Goal: Check status: Check status

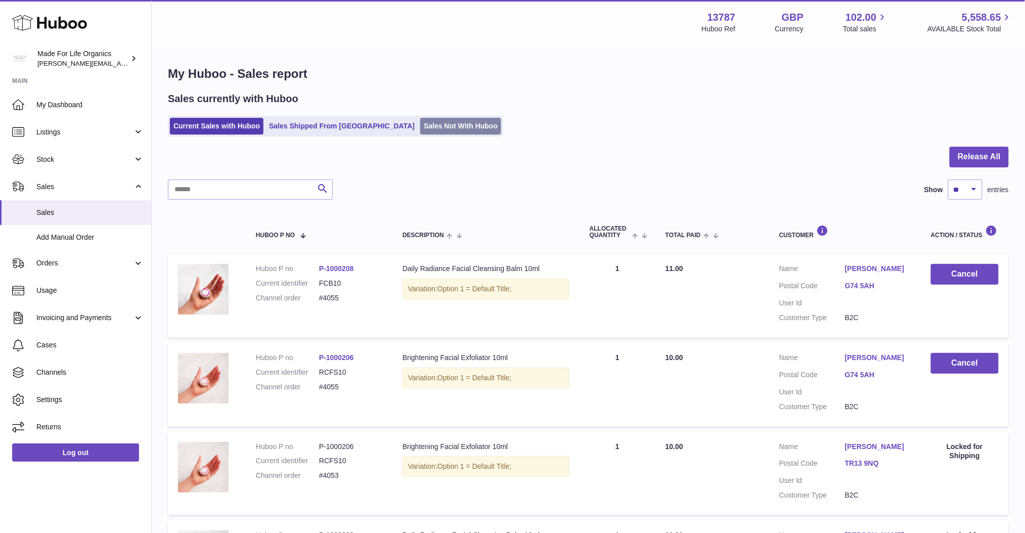
click at [420, 129] on link "Sales Not With Huboo" at bounding box center [460, 126] width 81 height 17
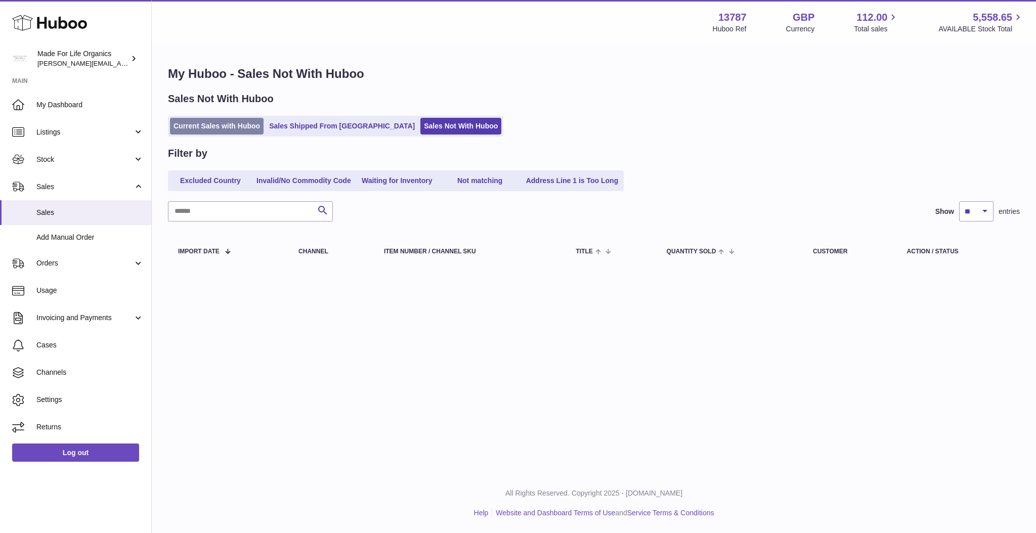
click at [231, 125] on link "Current Sales with Huboo" at bounding box center [217, 126] width 94 height 17
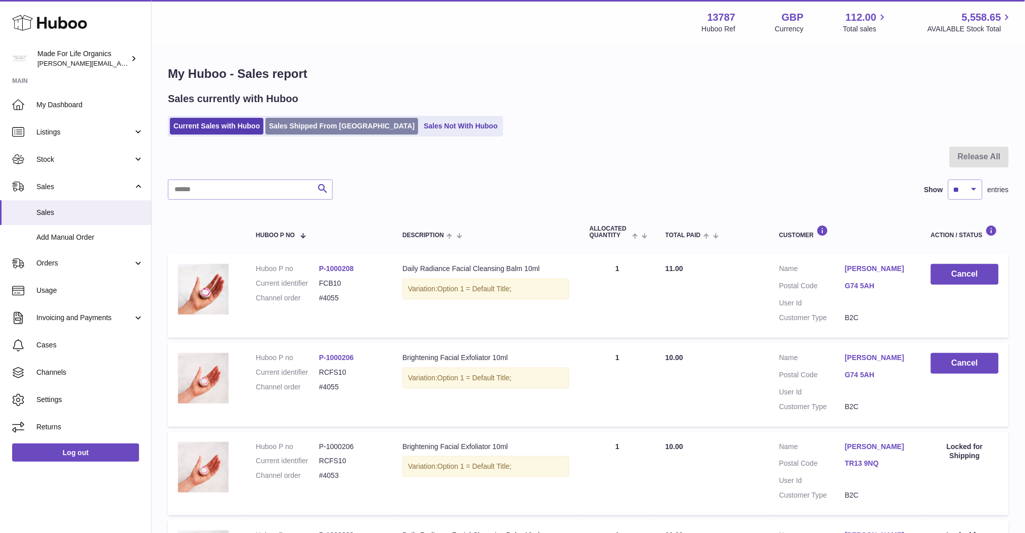
click at [326, 133] on link "Sales Shipped From [GEOGRAPHIC_DATA]" at bounding box center [342, 126] width 153 height 17
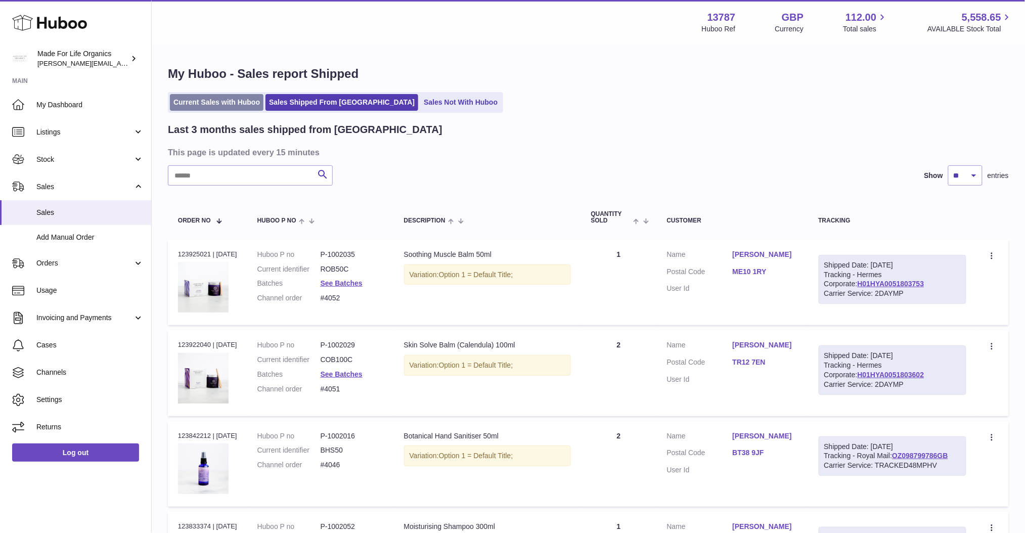
click at [230, 101] on link "Current Sales with Huboo" at bounding box center [217, 102] width 94 height 17
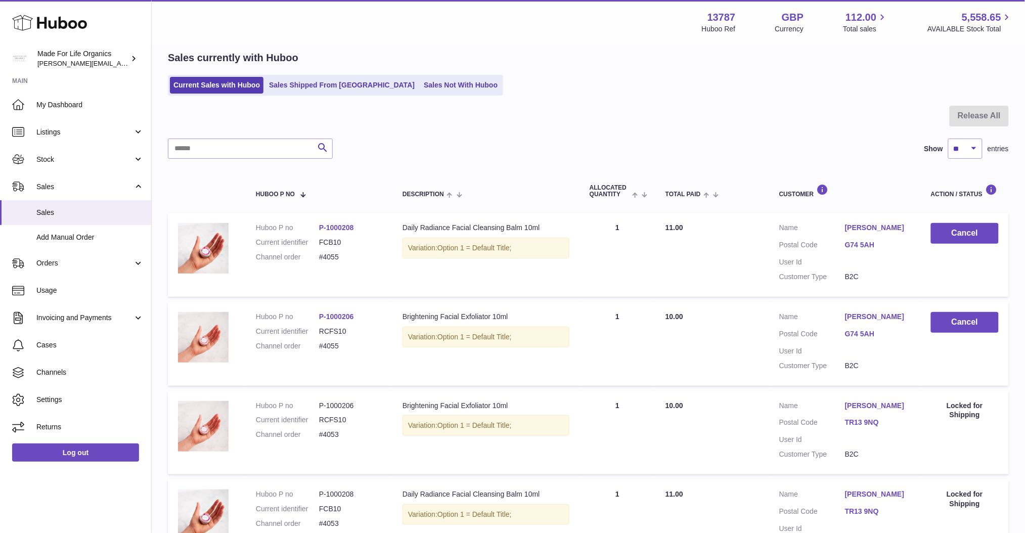
scroll to position [332, 0]
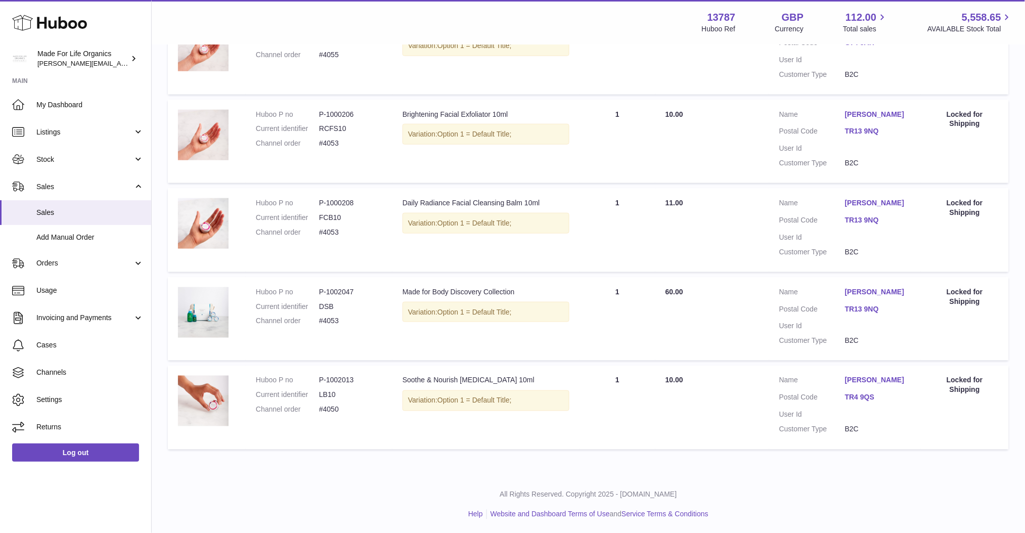
click at [964, 391] on div "Locked for Shipping" at bounding box center [965, 385] width 68 height 19
click at [861, 397] on link "TR4 9QS" at bounding box center [878, 398] width 66 height 10
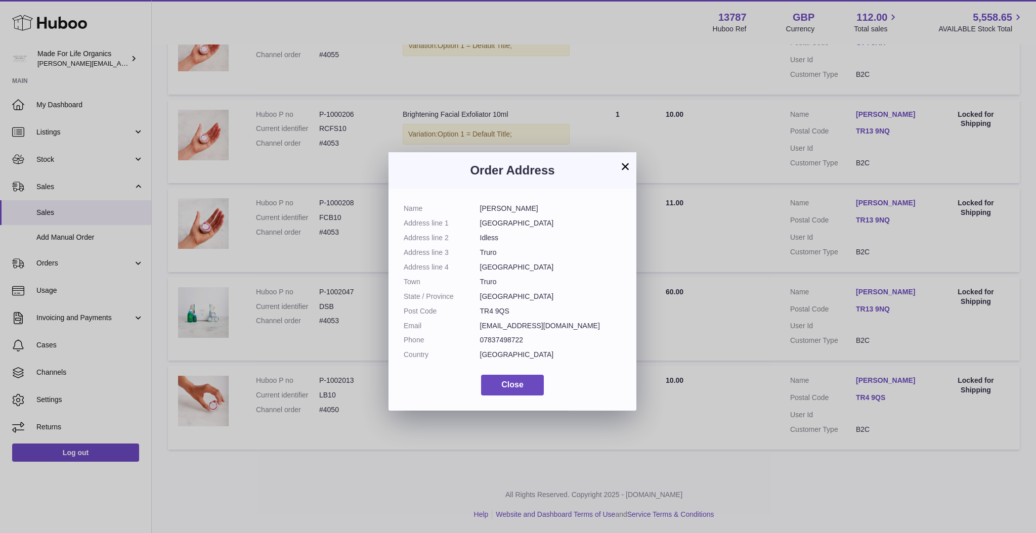
click at [625, 167] on button "×" at bounding box center [625, 166] width 12 height 12
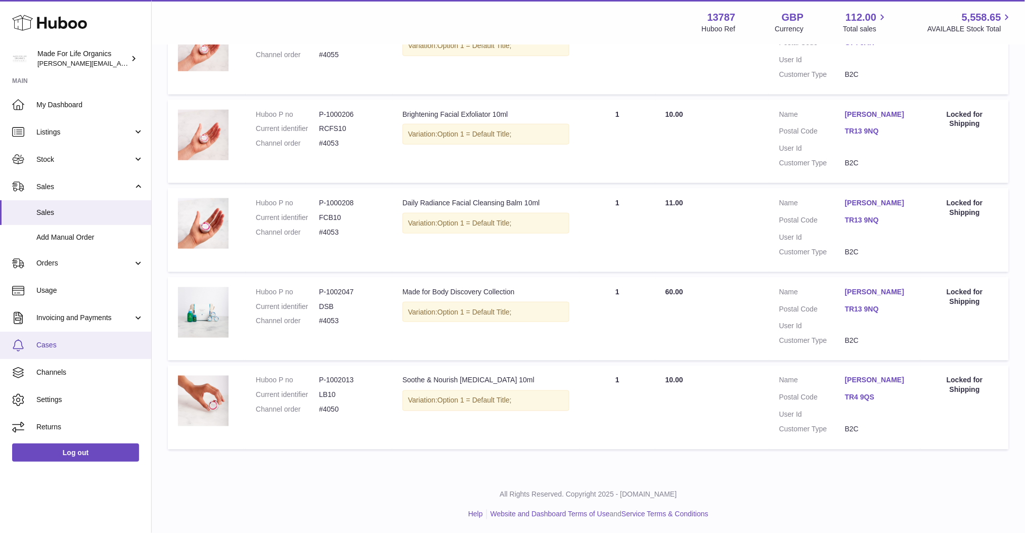
click at [69, 351] on link "Cases" at bounding box center [75, 345] width 151 height 27
